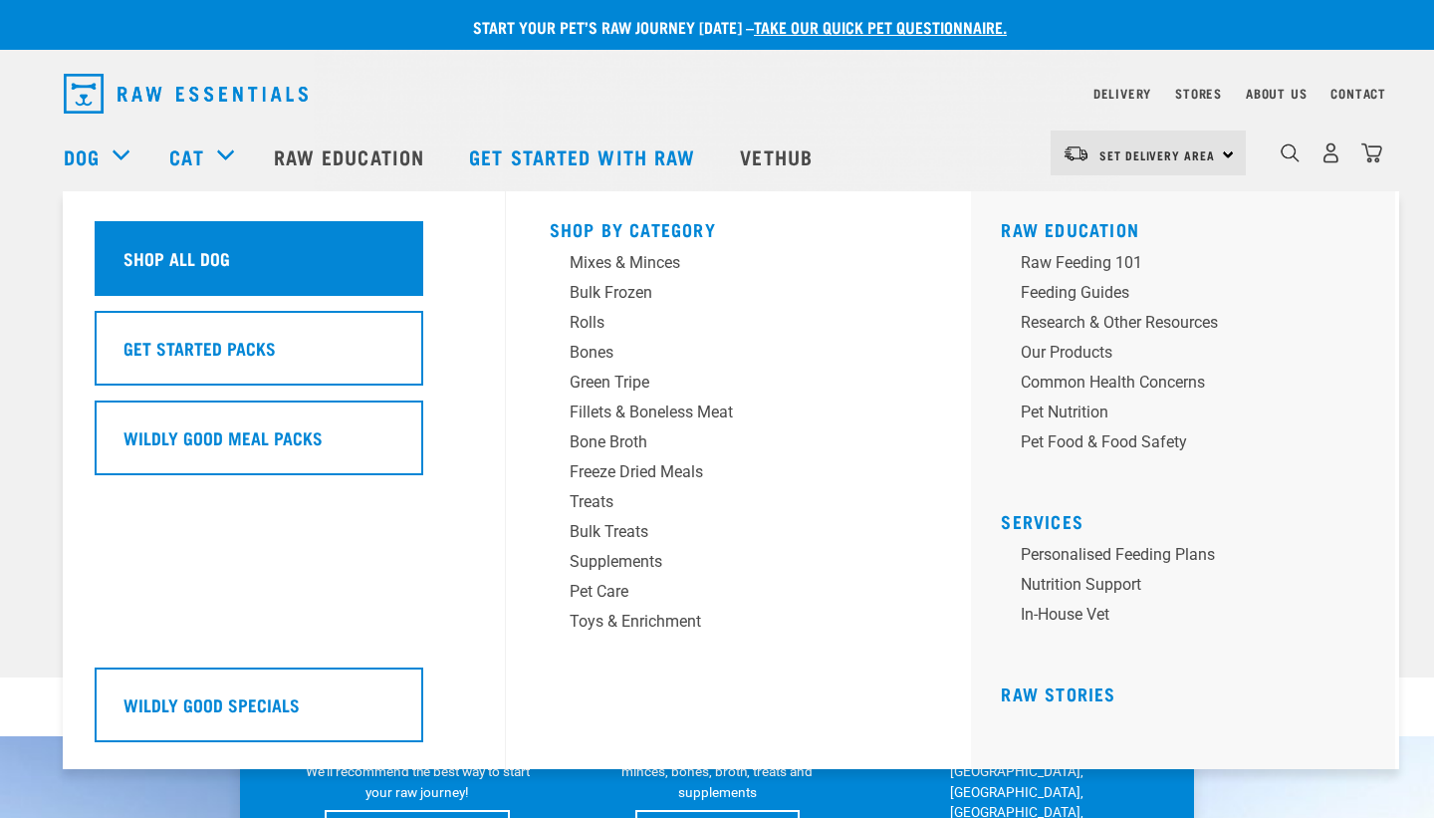
click at [176, 255] on h5 "Shop All Dog" at bounding box center [176, 258] width 107 height 26
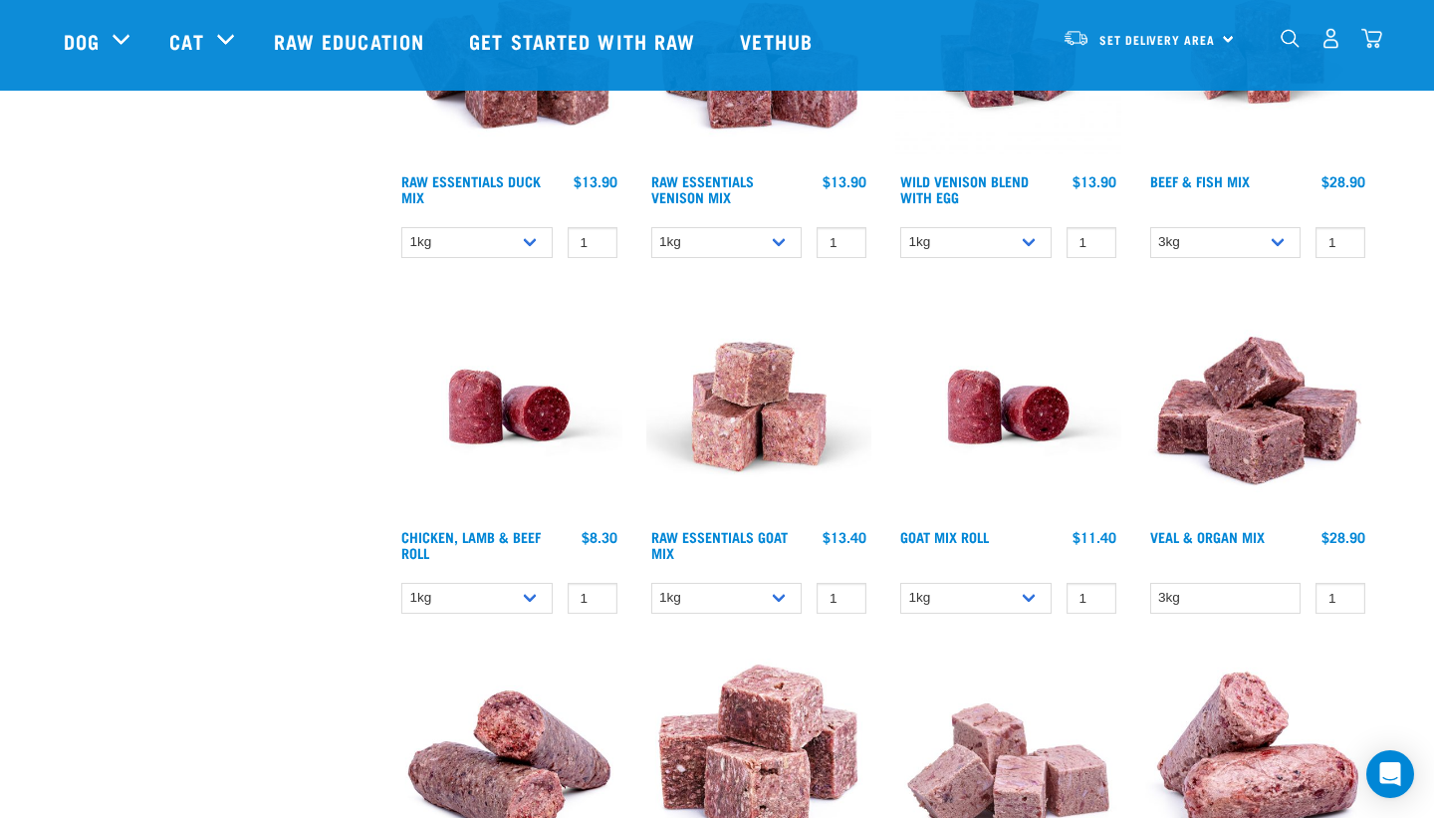
scroll to position [1225, 0]
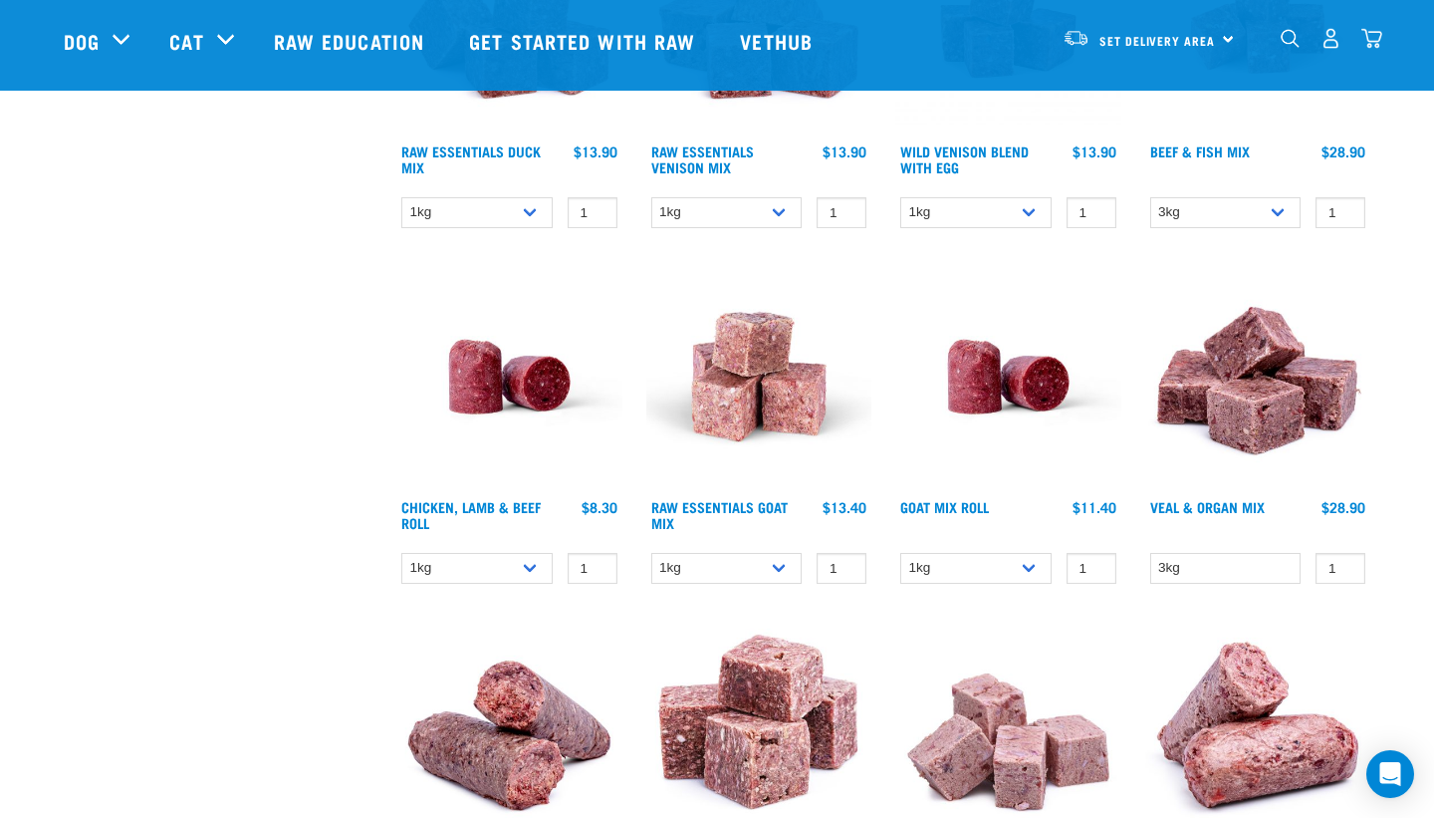
click at [471, 404] on img at bounding box center [509, 377] width 226 height 226
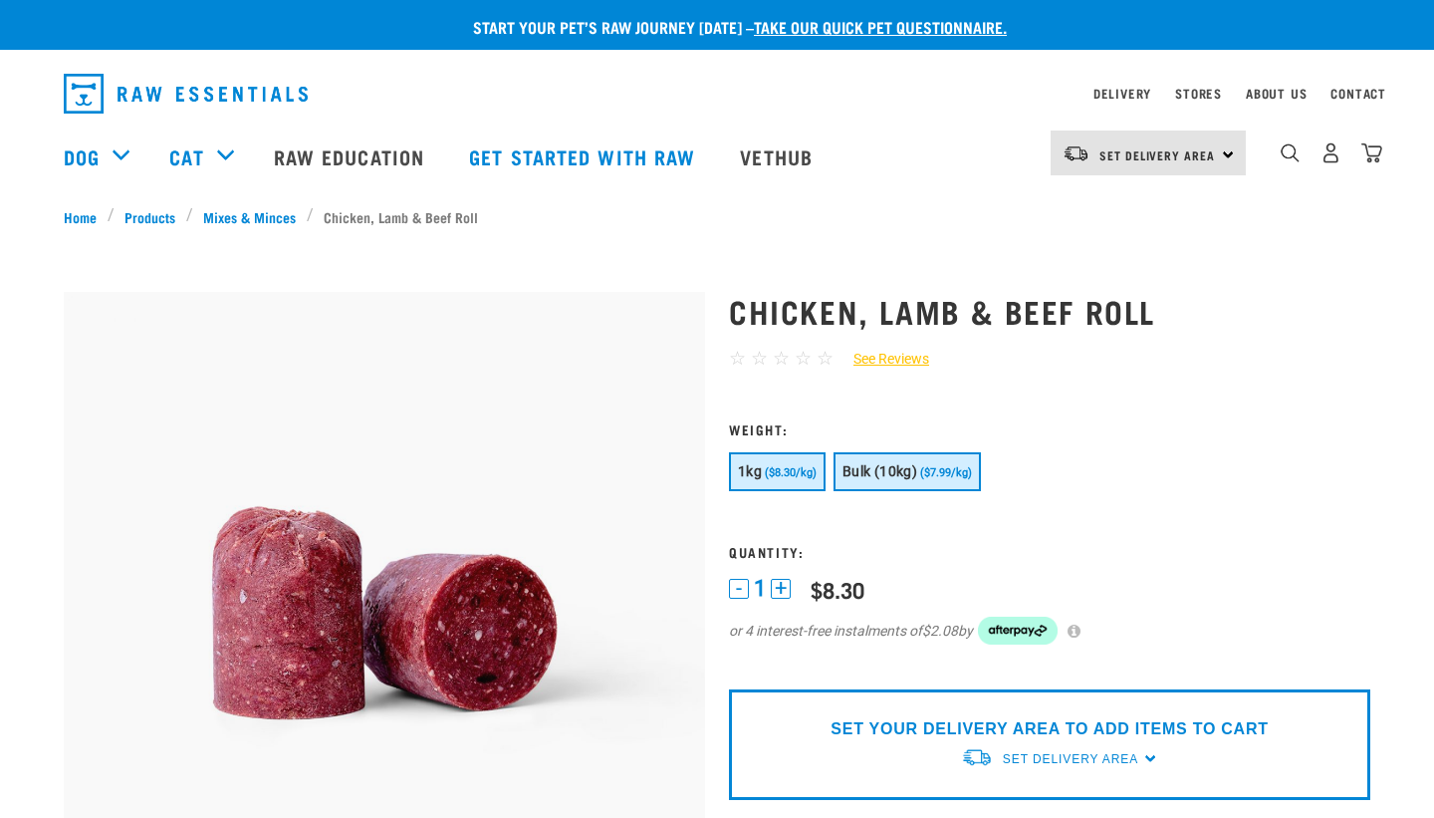
click at [871, 485] on button "Bulk (10kg) ($7.99/kg)" at bounding box center [906, 471] width 147 height 39
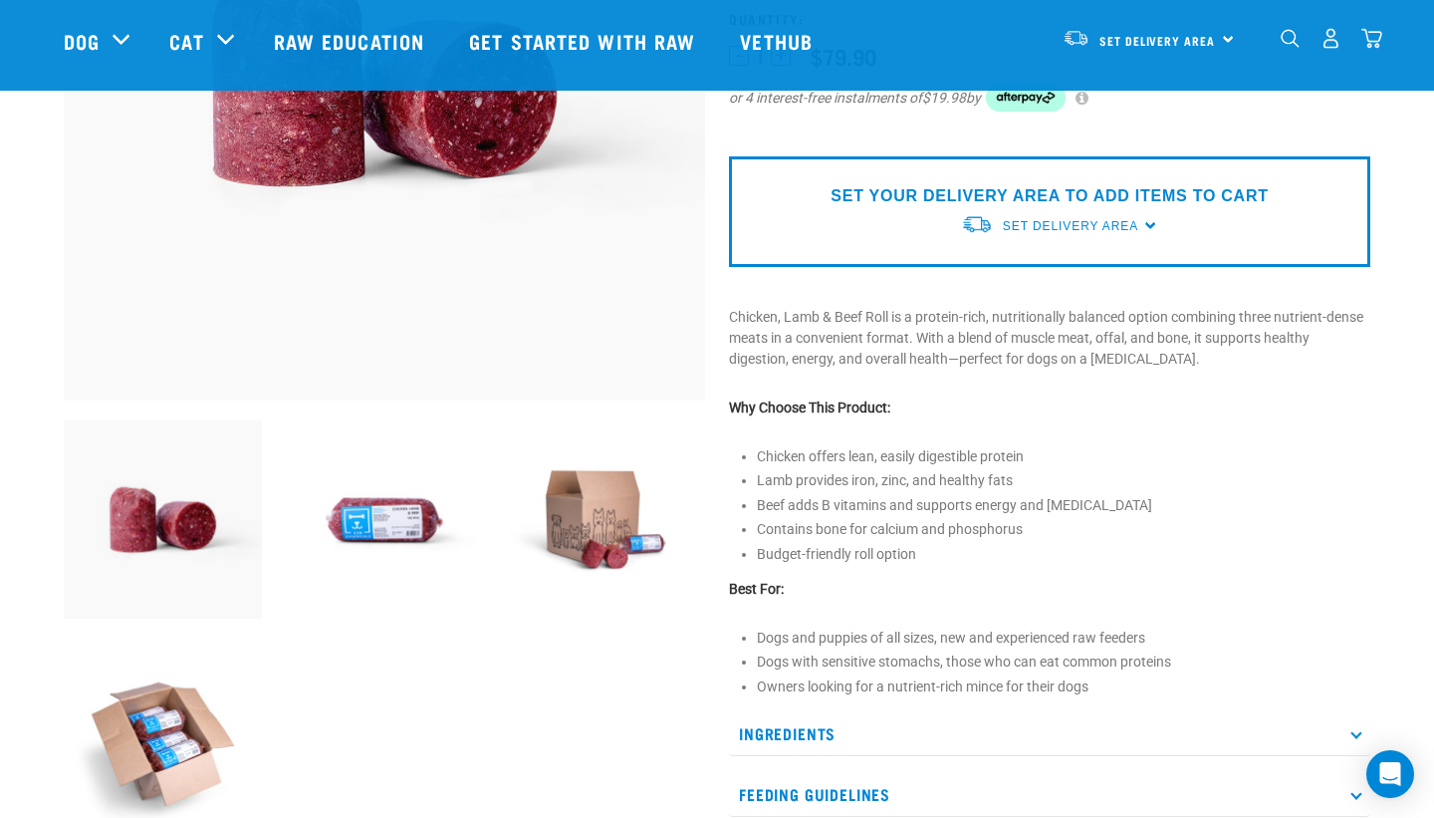
scroll to position [399, 0]
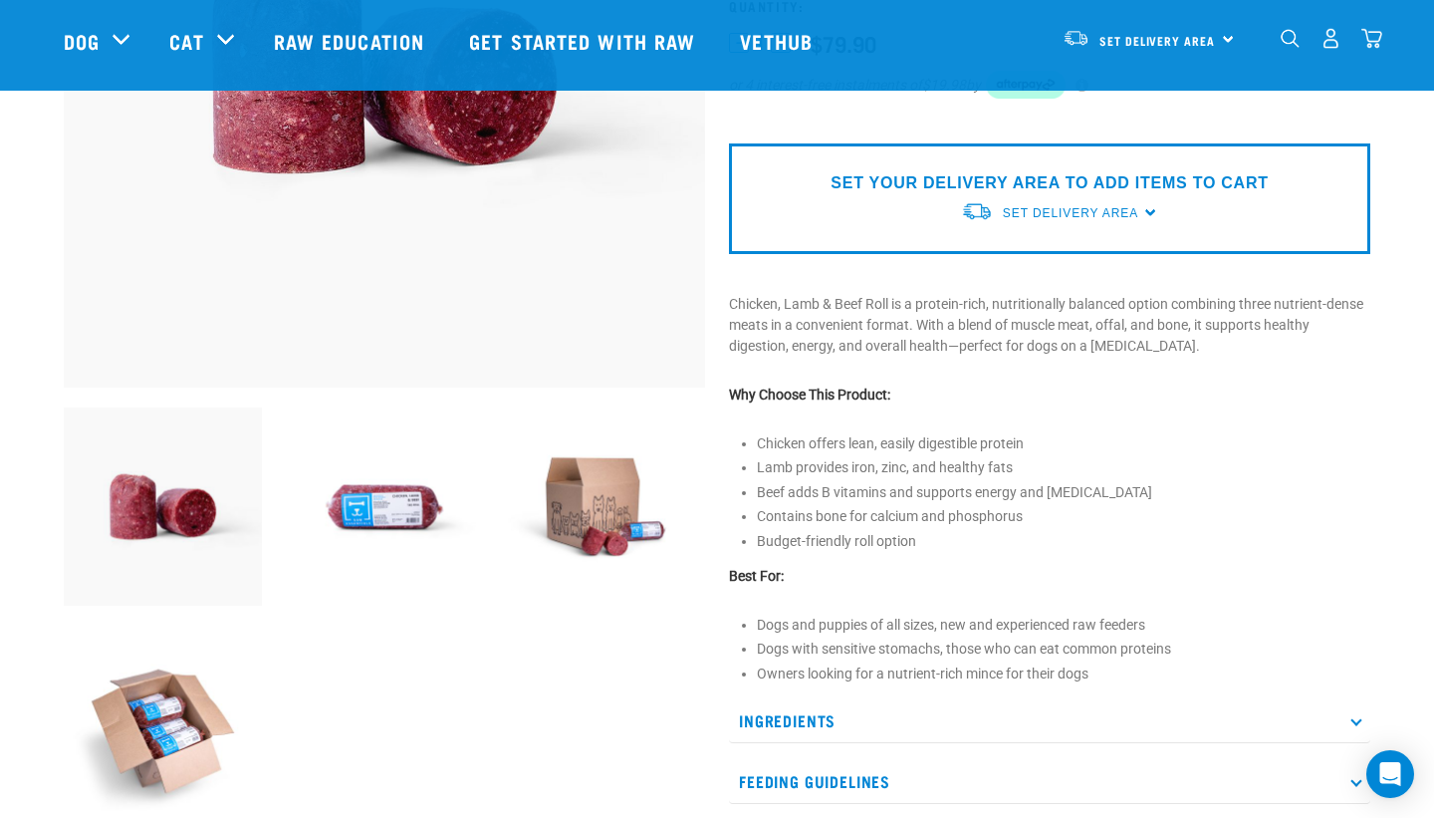
click at [787, 723] on p "Ingredients" at bounding box center [1049, 720] width 641 height 45
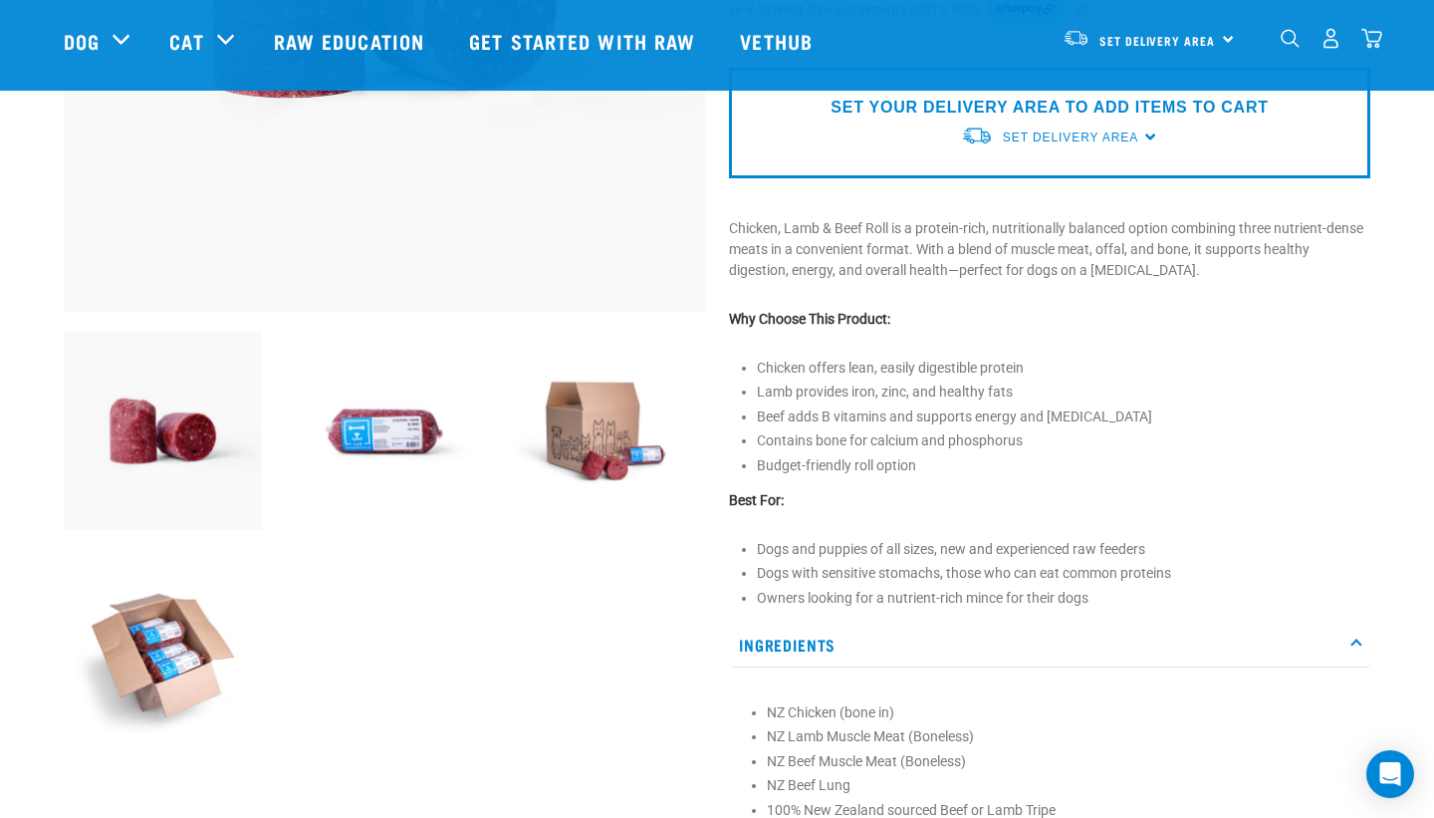
scroll to position [487, 0]
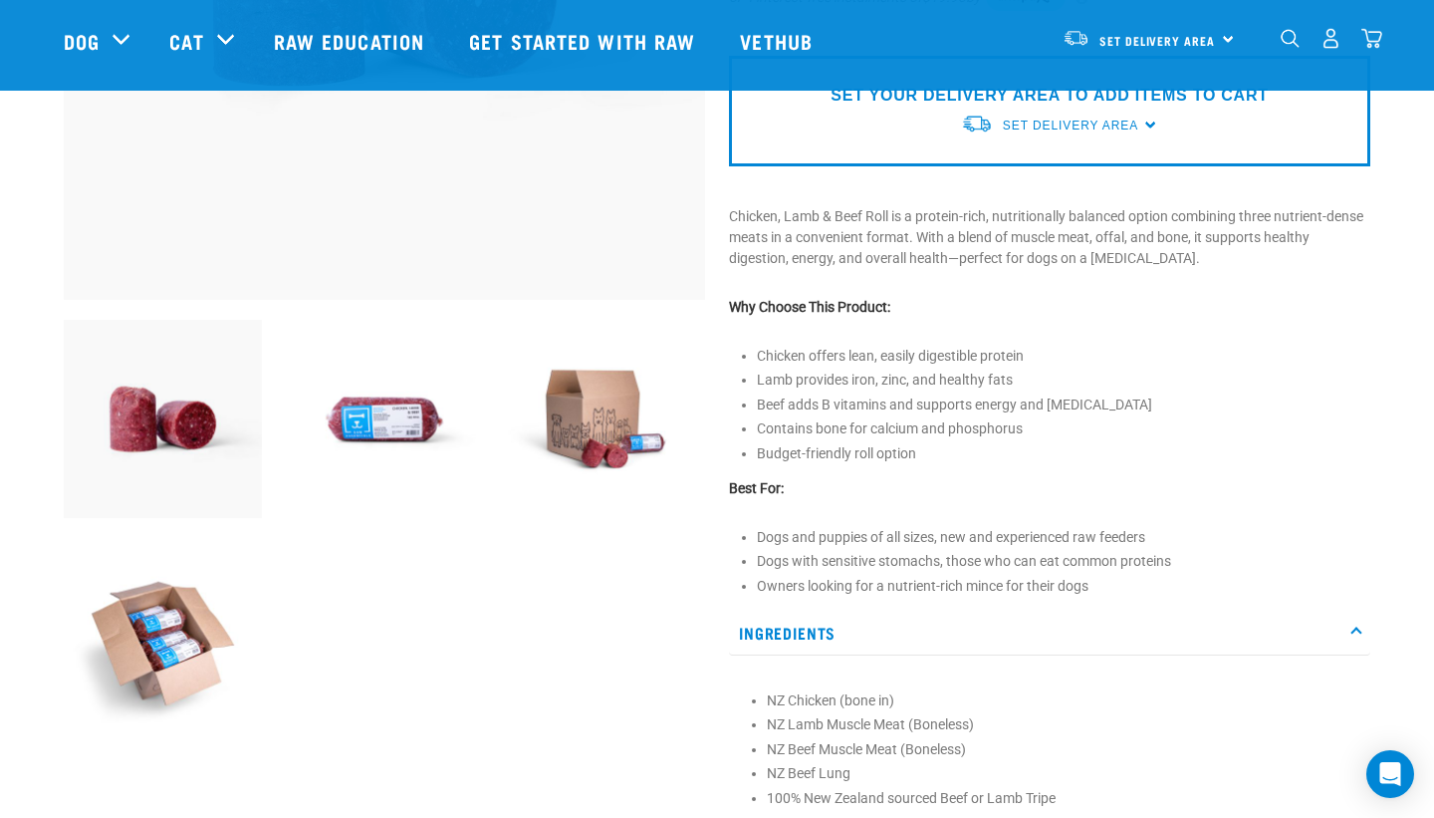
click at [366, 454] on img at bounding box center [385, 419] width 198 height 198
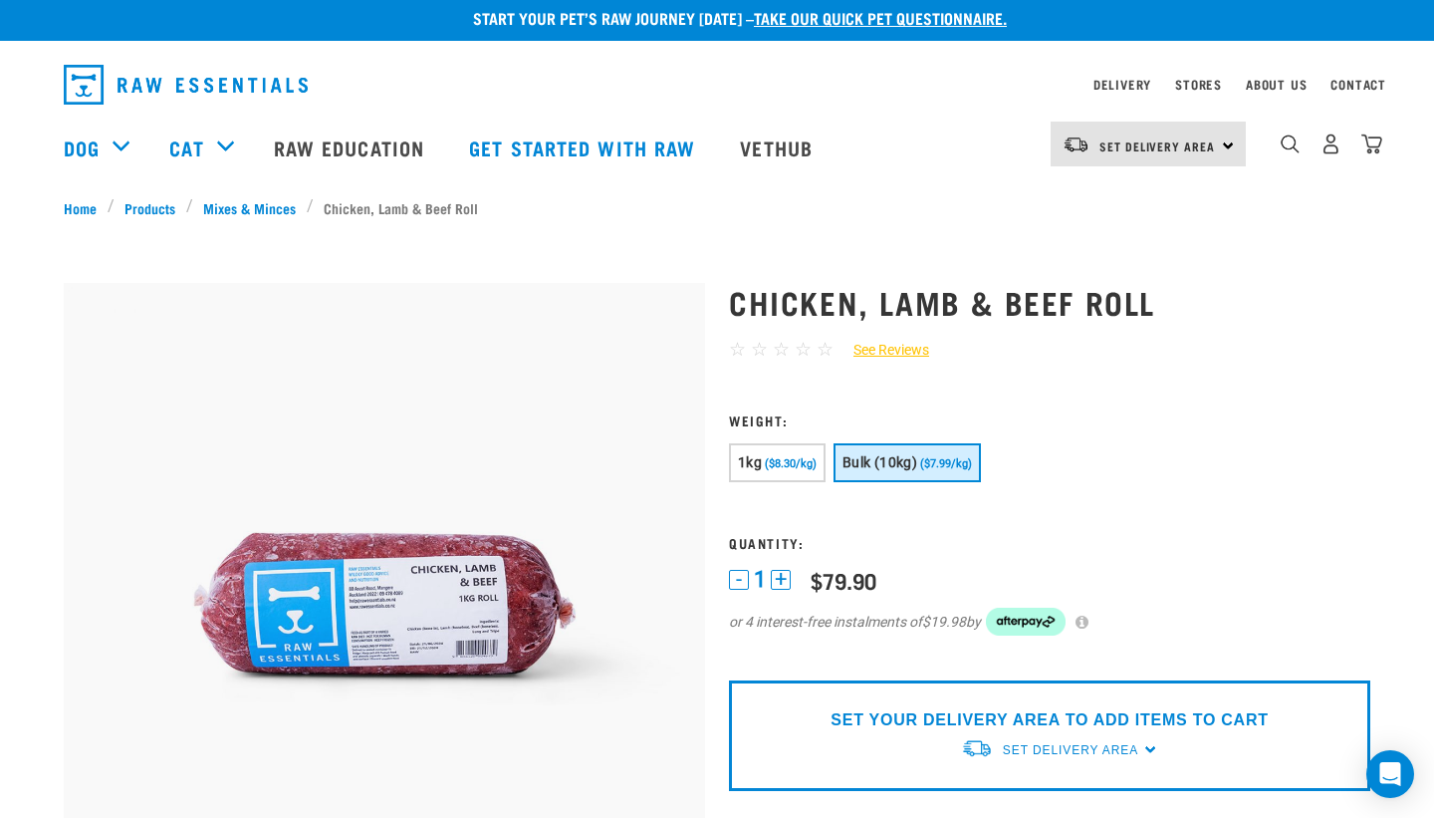
scroll to position [0, 0]
